Goal: Browse casually: Explore the website without a specific task or goal

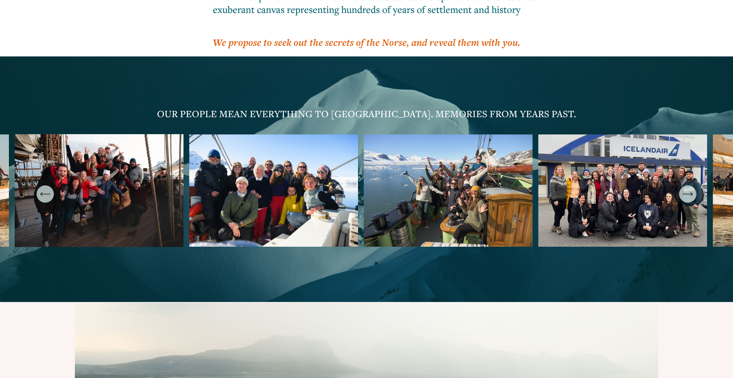
scroll to position [2015, 0]
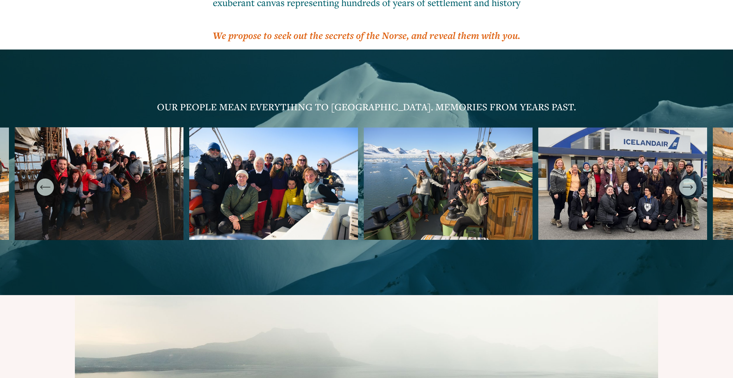
click at [690, 182] on icon "\a \a \a Next\a \a" at bounding box center [687, 187] width 10 height 10
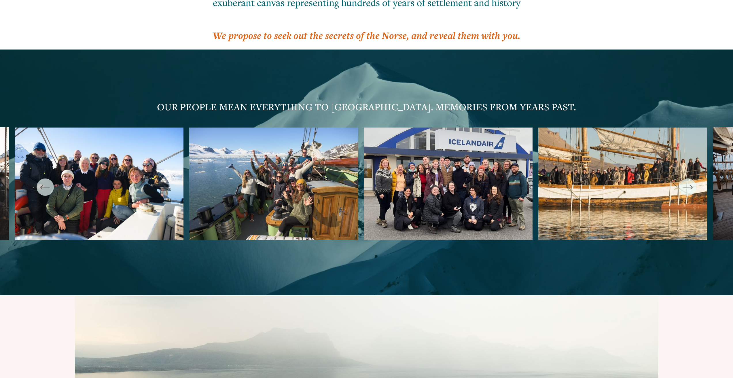
click at [690, 182] on icon "\a \a \a Next\a \a" at bounding box center [687, 187] width 10 height 10
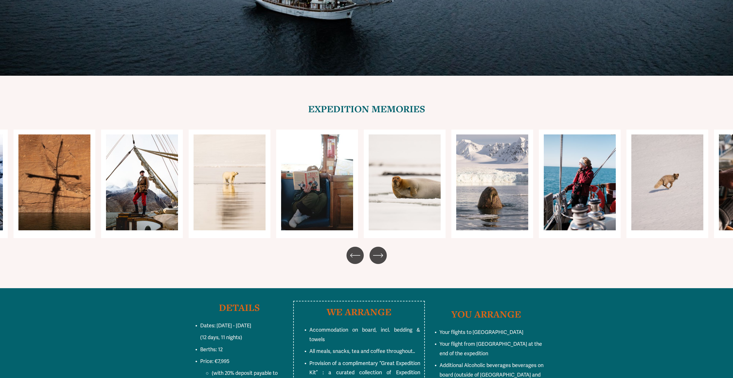
scroll to position [3397, 0]
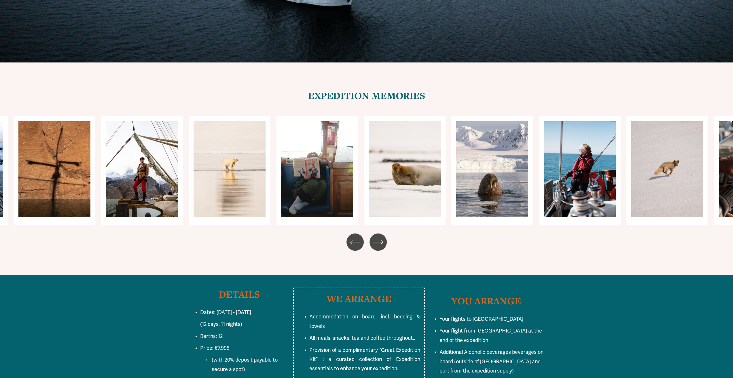
click at [378, 237] on icon "\a \a \a Next\a \a" at bounding box center [378, 242] width 10 height 10
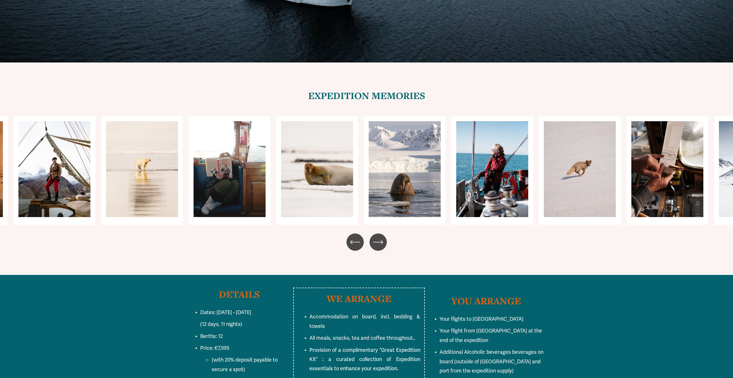
click at [378, 237] on icon "\a \a \a Next\a \a" at bounding box center [378, 242] width 10 height 10
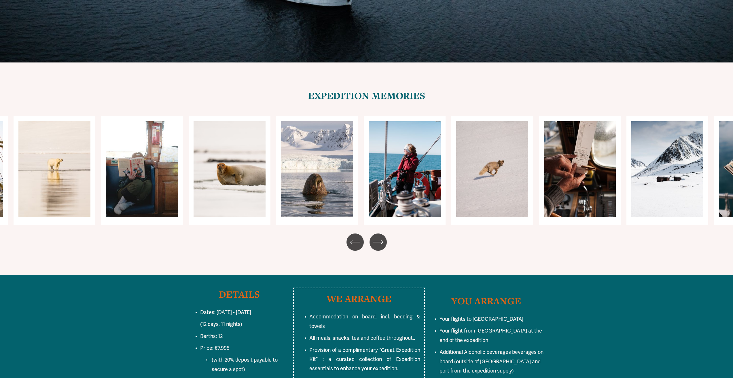
click at [378, 237] on icon "\a \a \a Next\a \a" at bounding box center [378, 242] width 10 height 10
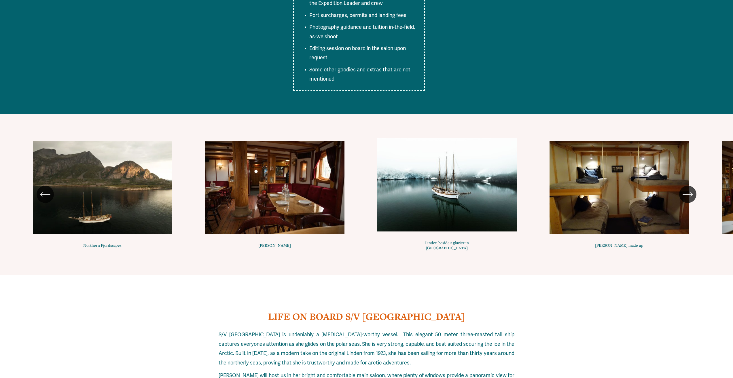
scroll to position [4002, 0]
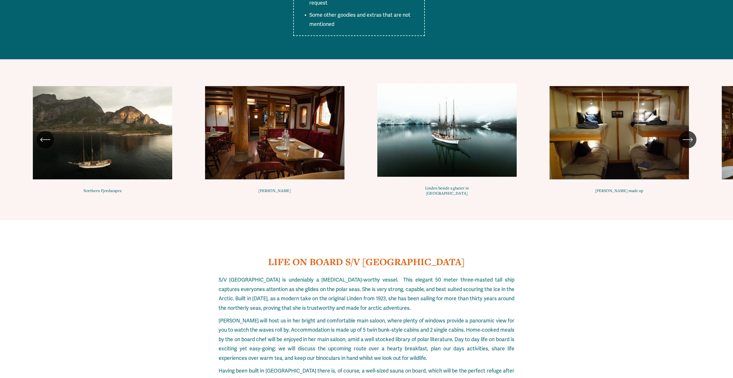
click at [692, 134] on icon "\a \a \a Next\a \a" at bounding box center [687, 139] width 10 height 10
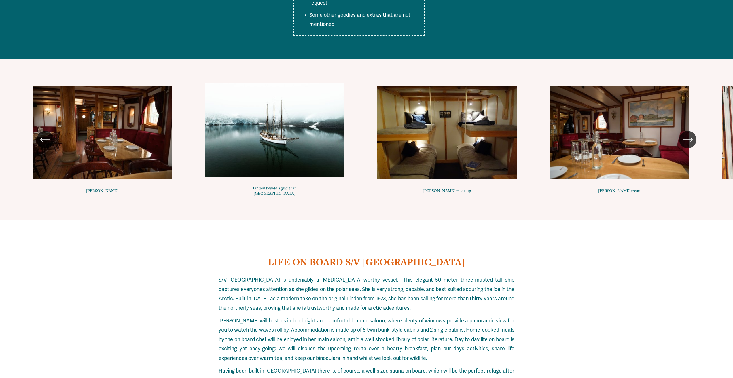
click at [692, 134] on icon "\a \a \a Next\a \a" at bounding box center [687, 139] width 10 height 10
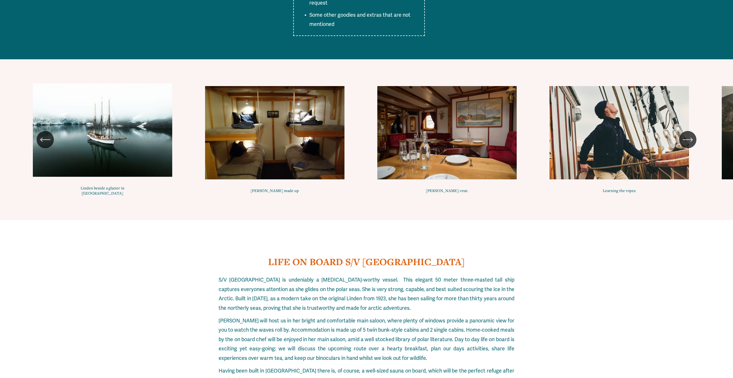
click at [692, 134] on icon "\a \a \a Next\a \a" at bounding box center [687, 139] width 10 height 10
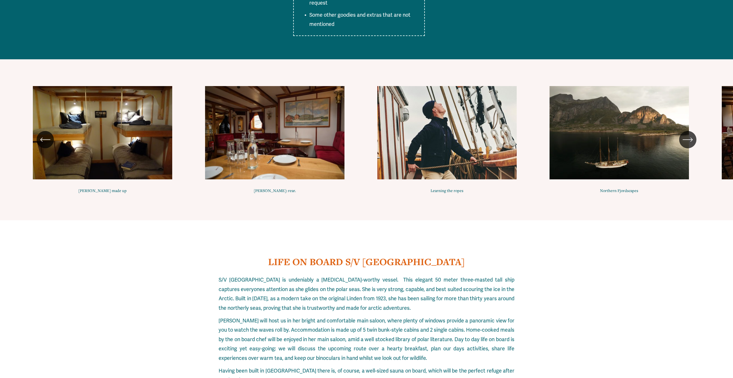
click at [692, 134] on icon "\a \a \a Next\a \a" at bounding box center [687, 139] width 10 height 10
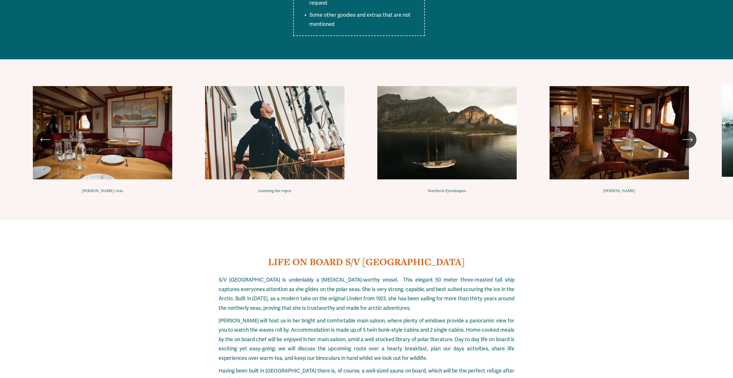
click at [692, 134] on icon "\a \a \a Next\a \a" at bounding box center [687, 139] width 10 height 10
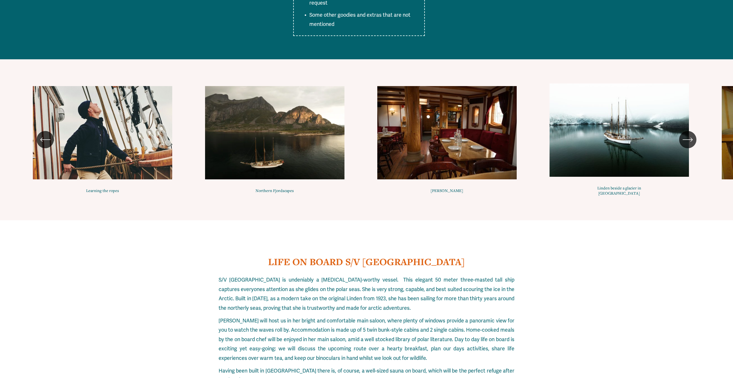
click at [691, 140] on icon "\a \a \a Next\a \a" at bounding box center [687, 140] width 9 height 0
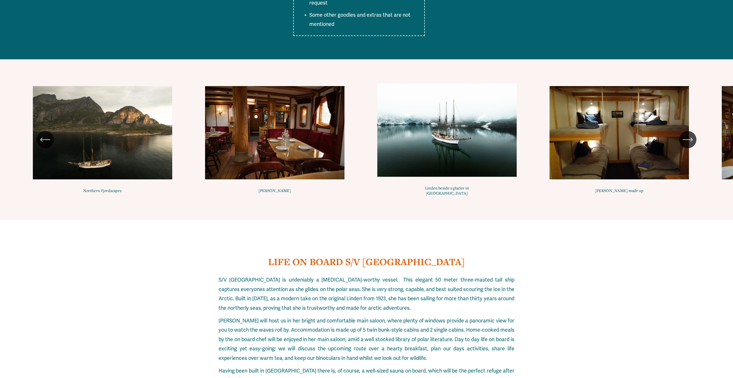
click at [691, 140] on icon "\a \a \a Next\a \a" at bounding box center [687, 140] width 9 height 0
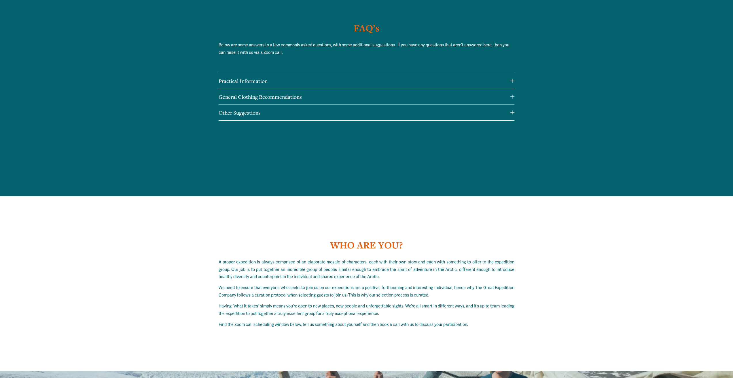
scroll to position [6075, 0]
